Goal: Check status

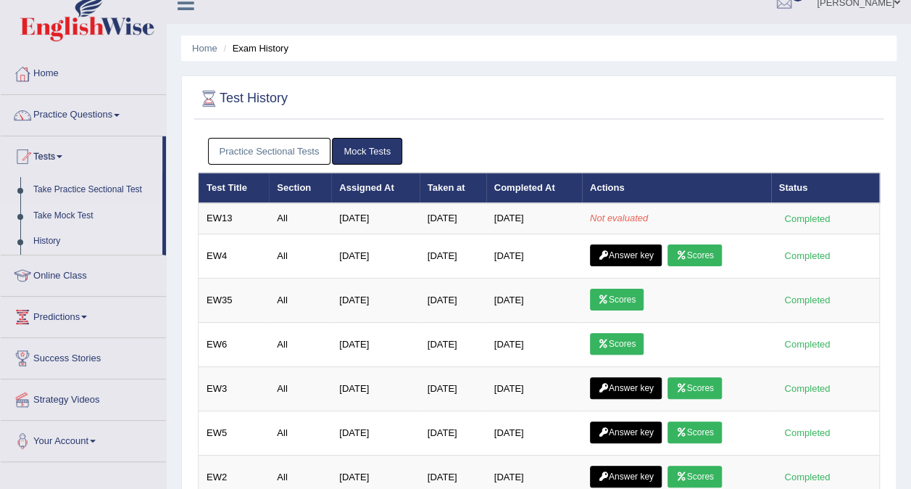
click at [77, 215] on link "Take Mock Test" at bounding box center [95, 216] width 136 height 26
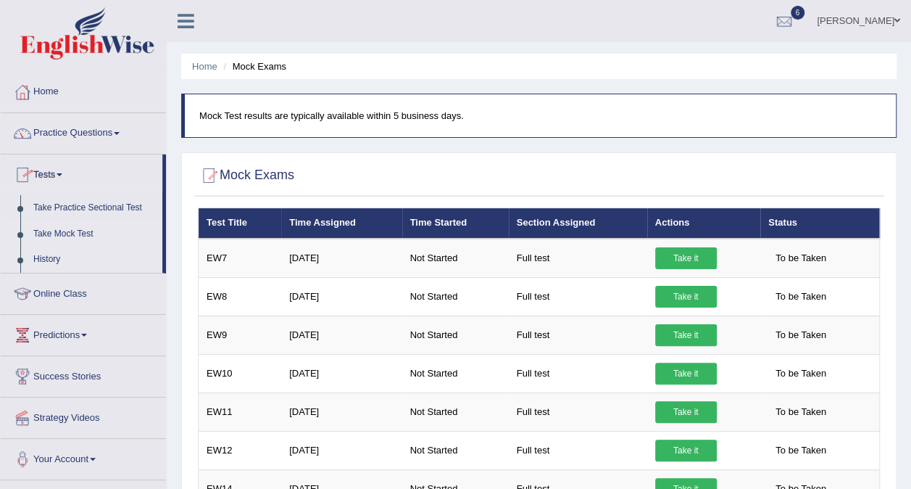
click at [46, 257] on link "History" at bounding box center [95, 259] width 136 height 26
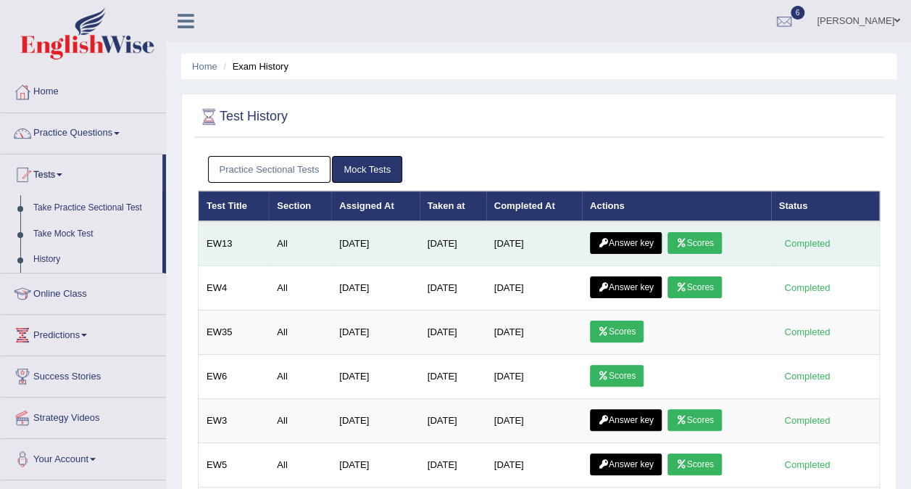
click at [697, 241] on link "Scores" at bounding box center [695, 243] width 54 height 22
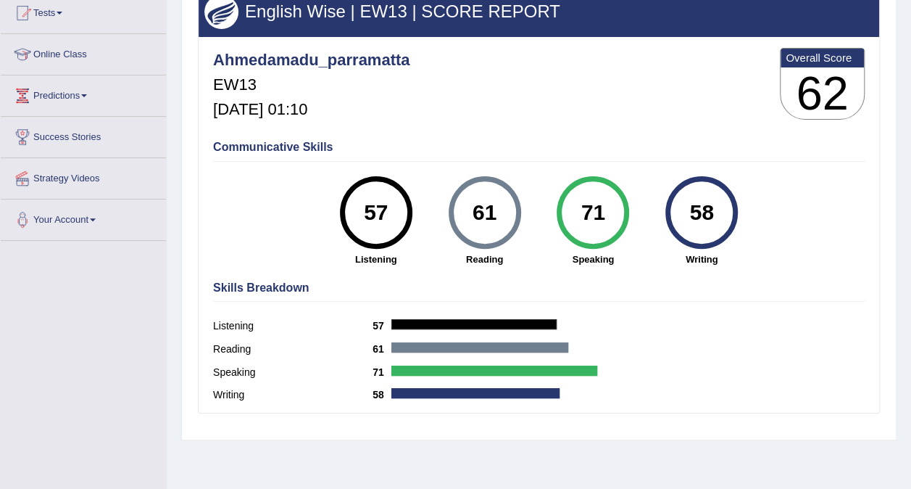
scroll to position [162, 0]
